Goal: Obtain resource: Download file/media

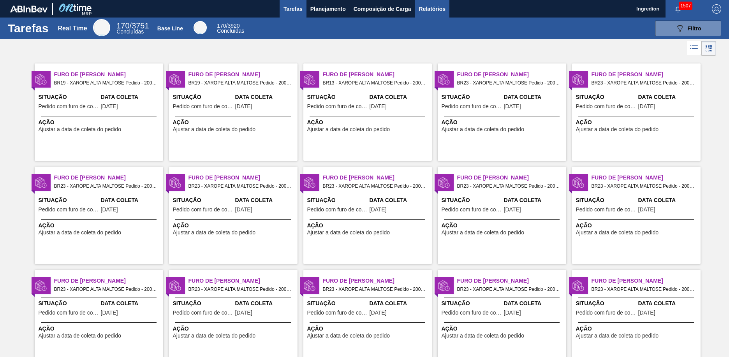
click at [431, 9] on span "Relatórios" at bounding box center [432, 8] width 26 height 9
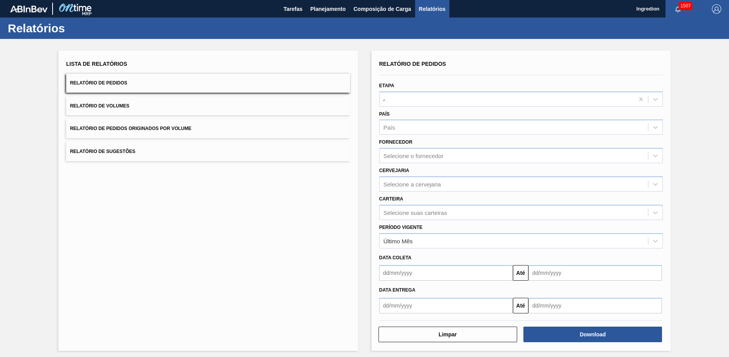
type input "Aguardando Faturamento"
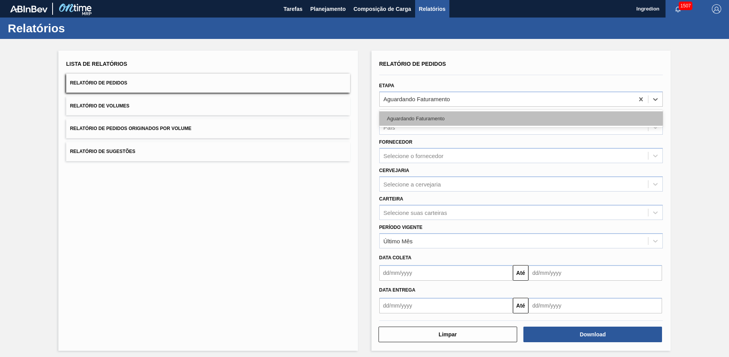
click at [520, 118] on div "Aguardando Faturamento" at bounding box center [521, 118] width 284 height 14
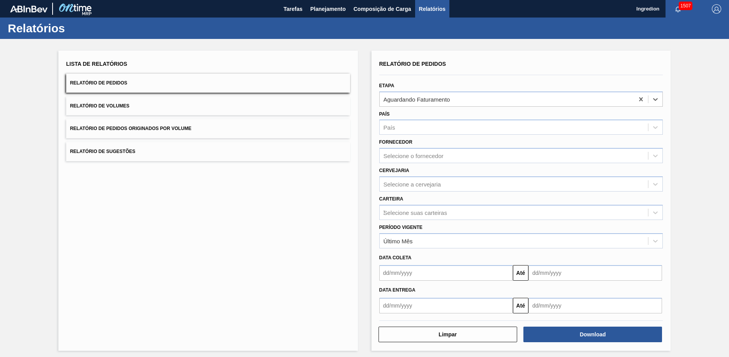
type input "Xarope"
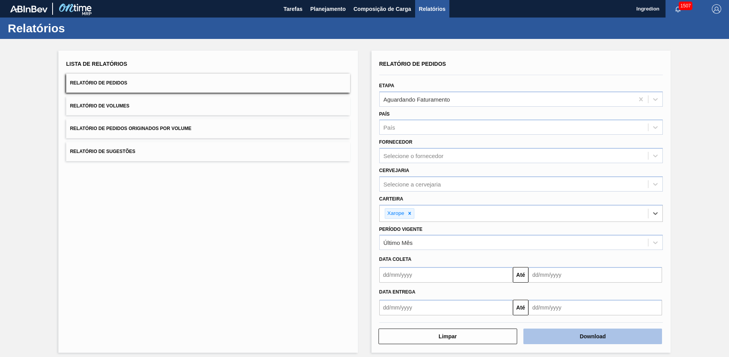
click at [591, 336] on button "Download" at bounding box center [592, 337] width 139 height 16
